Goal: Communication & Community: Answer question/provide support

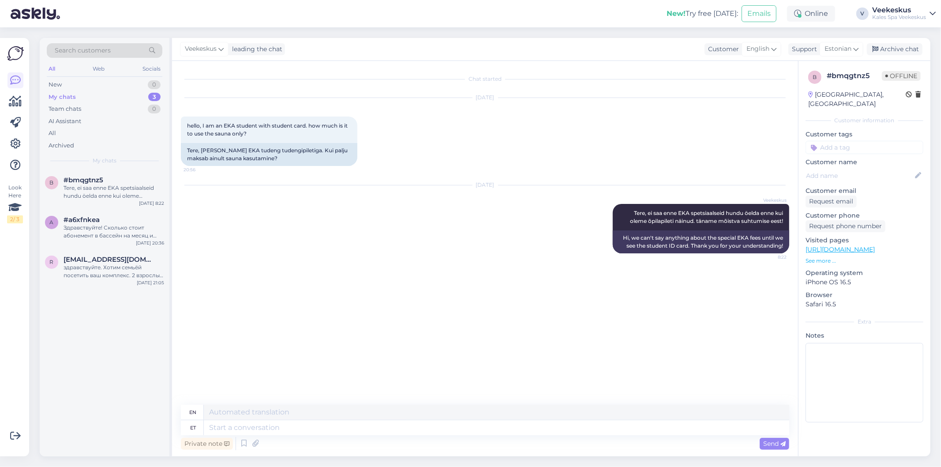
click at [481, 296] on div "Chat started [DATE] hello, I am an EKA student with student card. how much is i…" at bounding box center [489, 233] width 616 height 327
click at [67, 86] on div "New 0" at bounding box center [105, 85] width 116 height 12
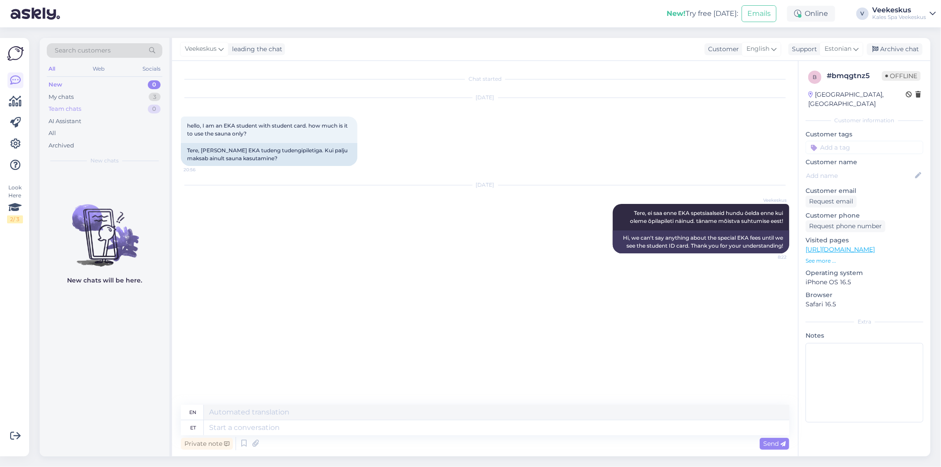
click at [65, 111] on div "Team chats" at bounding box center [65, 109] width 33 height 9
click at [63, 96] on div "My chats" at bounding box center [61, 97] width 25 height 9
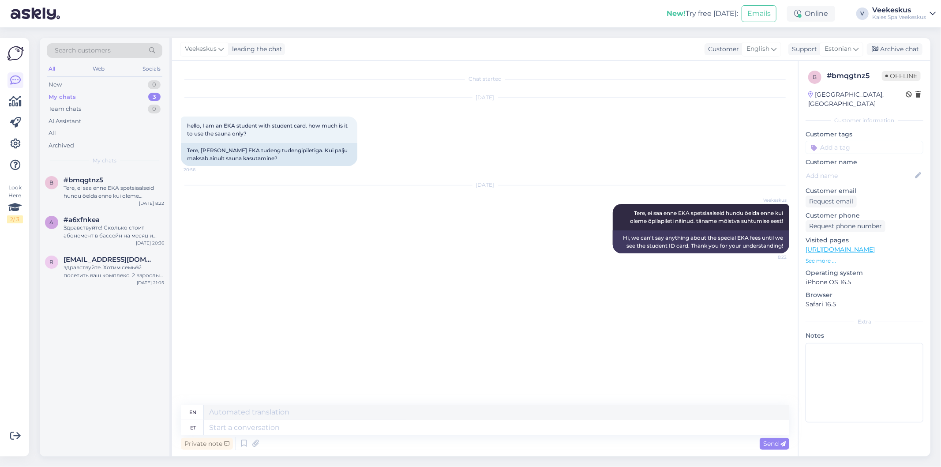
click at [62, 88] on div "New 0" at bounding box center [105, 85] width 116 height 12
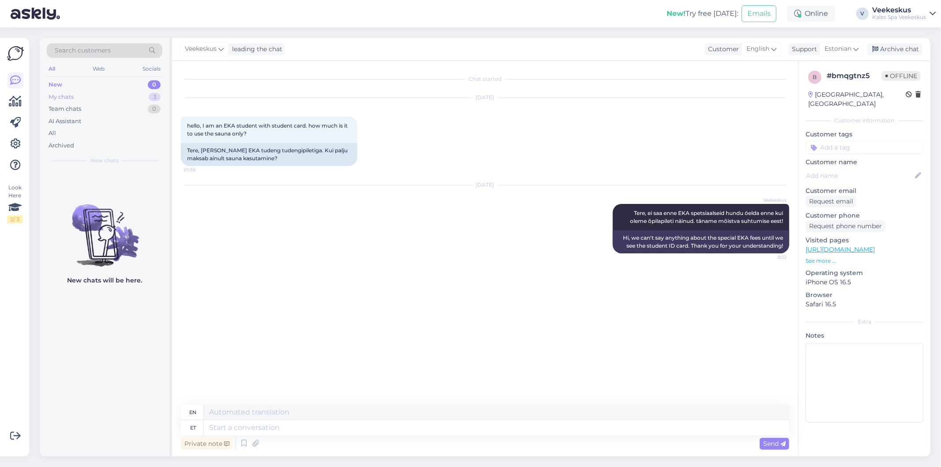
click at [106, 98] on div "My chats 3" at bounding box center [105, 97] width 116 height 12
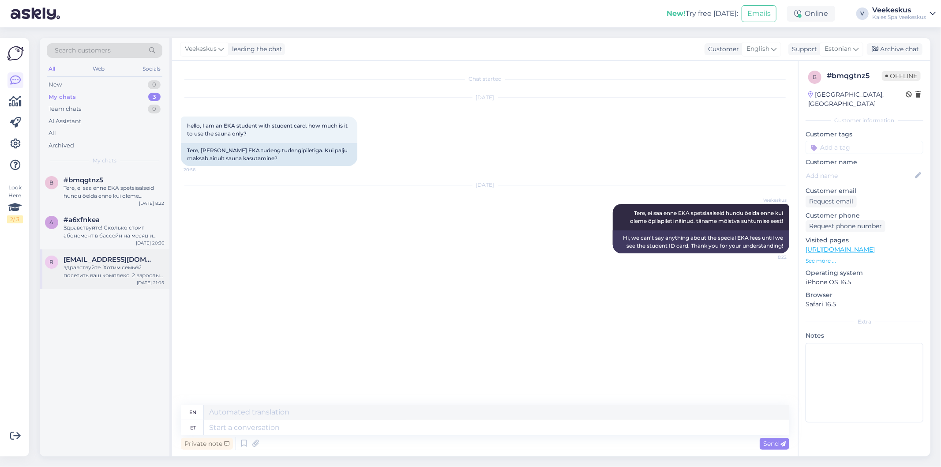
click at [120, 264] on div "здравствуйте. Хотим семьёй посетить ваш комплекс. 2 взрослых и ребёнок 17 лет. …" at bounding box center [114, 271] width 101 height 16
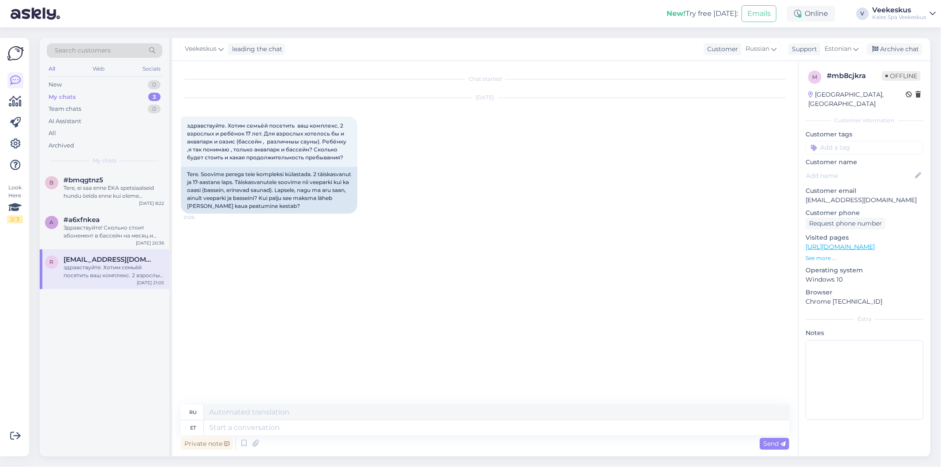
click at [906, 49] on div "Archive chat" at bounding box center [895, 49] width 56 height 12
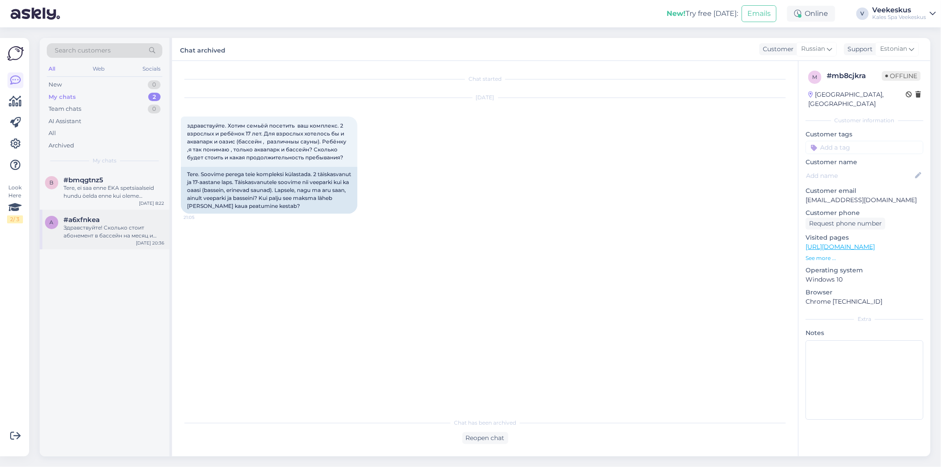
click at [83, 224] on div "Здравствуйте! Сколько стоит абонемент в бассейн на месяц и разовое посещение?" at bounding box center [114, 232] width 101 height 16
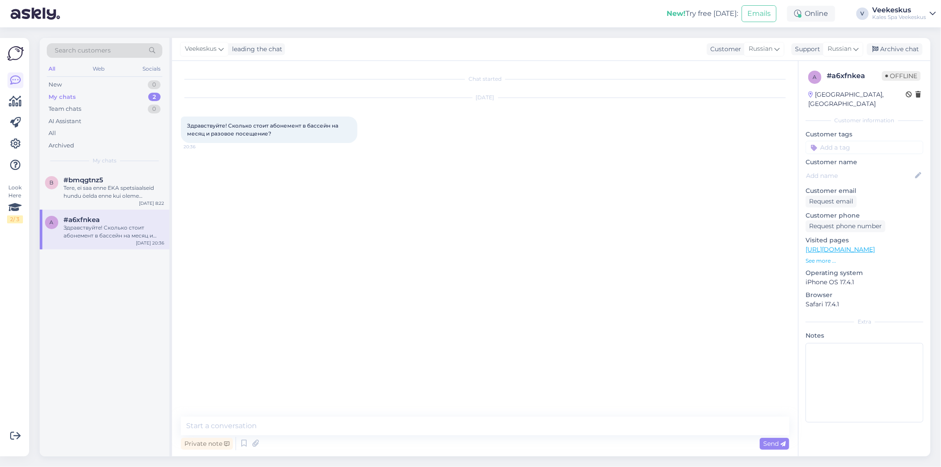
click at [897, 48] on div "Archive chat" at bounding box center [895, 49] width 56 height 12
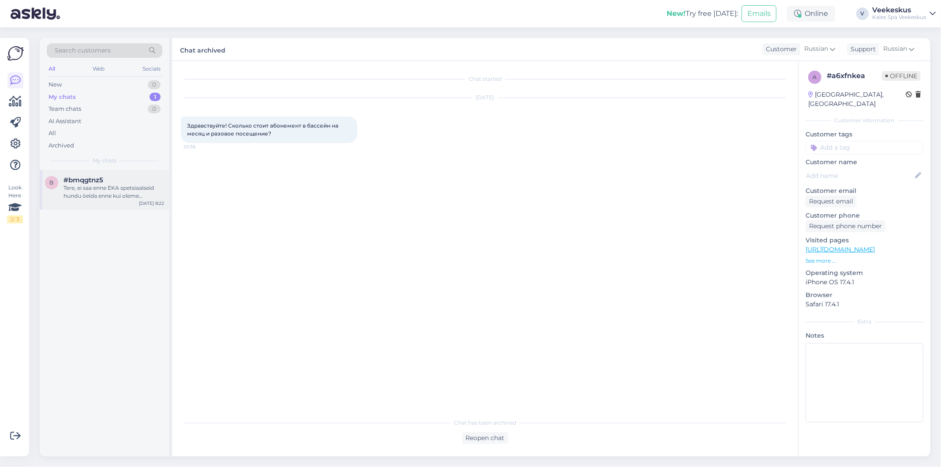
click at [89, 193] on div "Tere, ei saa enne EKA spetsiaalseid hundu öelda enne kui oleme õpilapileti näin…" at bounding box center [114, 192] width 101 height 16
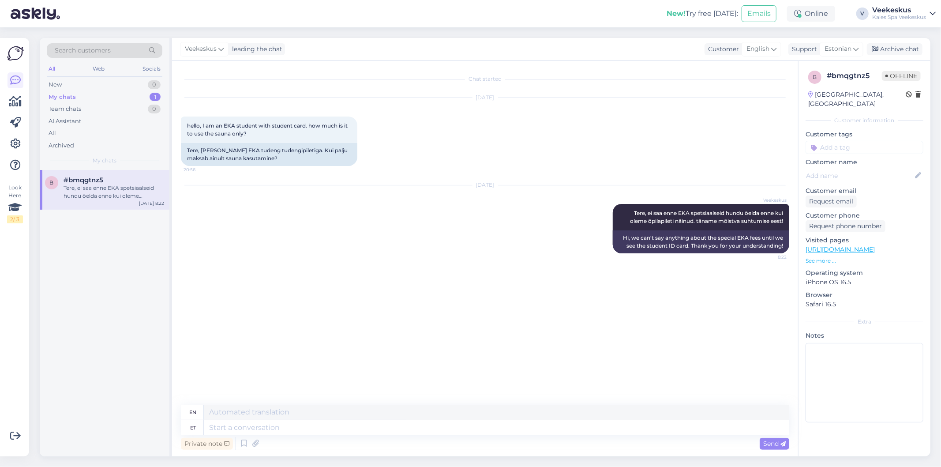
click at [902, 49] on div "Archive chat" at bounding box center [895, 49] width 56 height 12
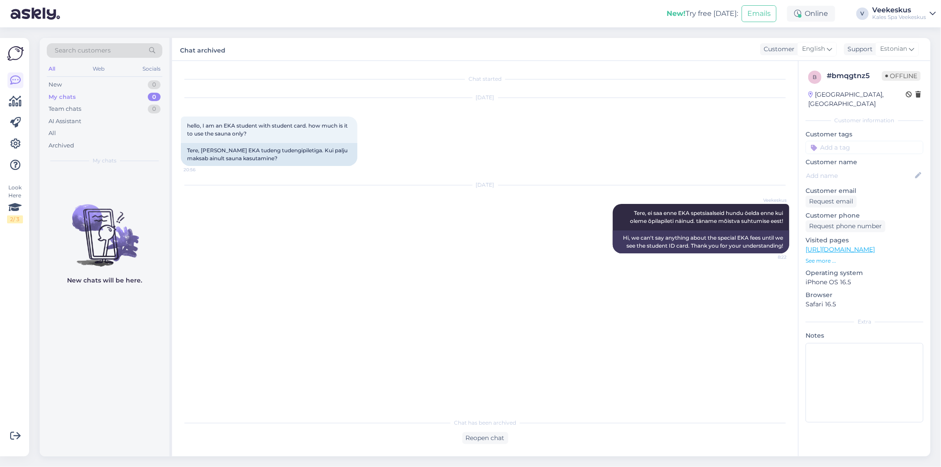
click at [457, 303] on div "Chat started [DATE] hello, I am an EKA student with student card. how much is i…" at bounding box center [489, 238] width 616 height 336
click at [507, 287] on div "Chat started [DATE] hello, I am an EKA student with student card. how much is i…" at bounding box center [489, 238] width 616 height 336
